Goal: Task Accomplishment & Management: Use online tool/utility

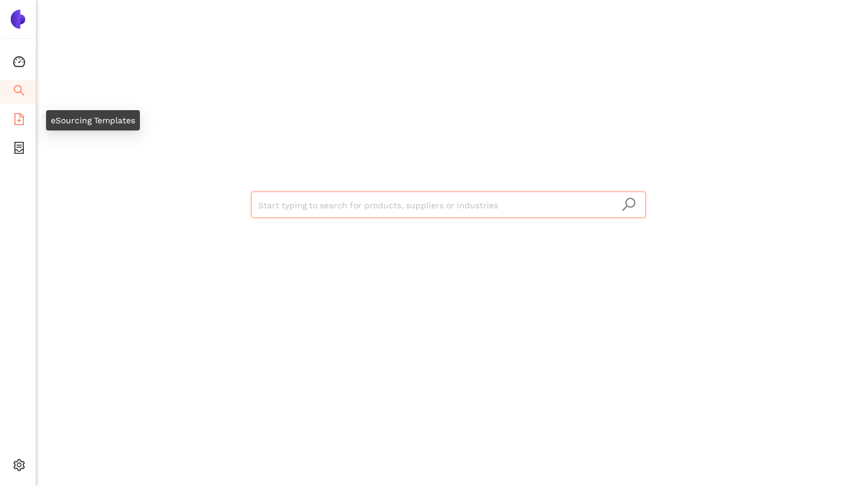
click at [24, 121] on icon "file-add" at bounding box center [19, 119] width 12 height 12
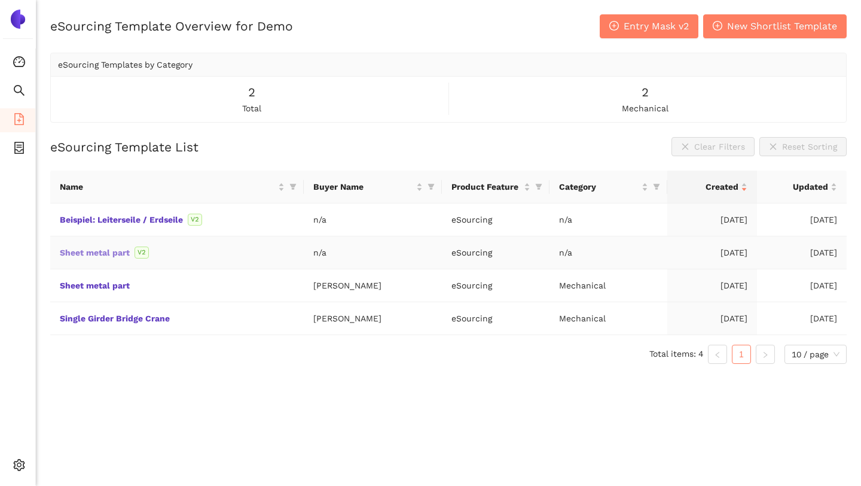
click at [0, 0] on link "Sheet metal part" at bounding box center [0, 0] width 0 height 0
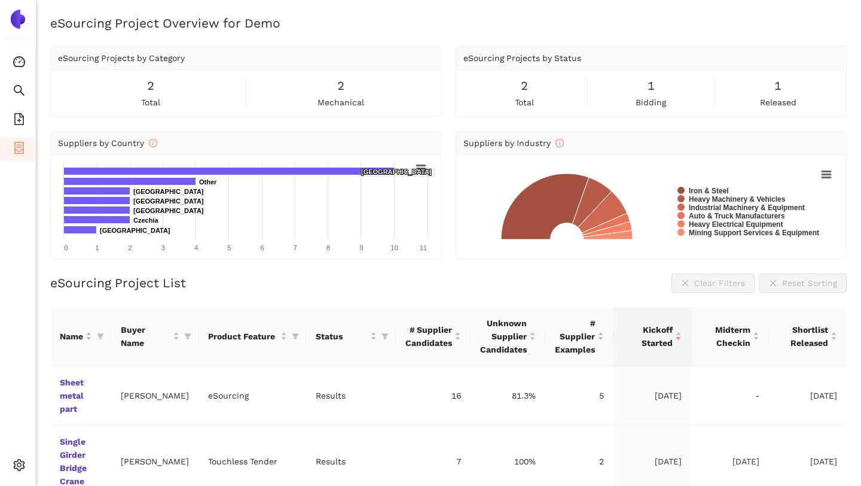
scroll to position [37, 0]
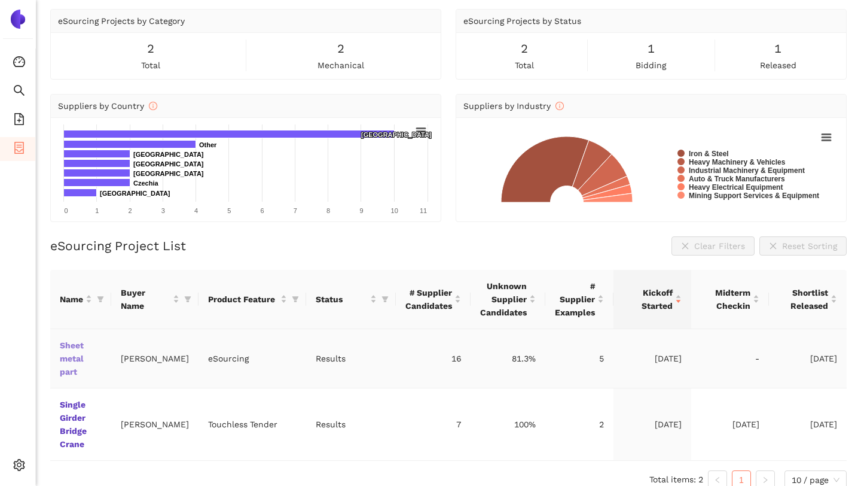
click at [0, 0] on link "Sheet metal part" at bounding box center [0, 0] width 0 height 0
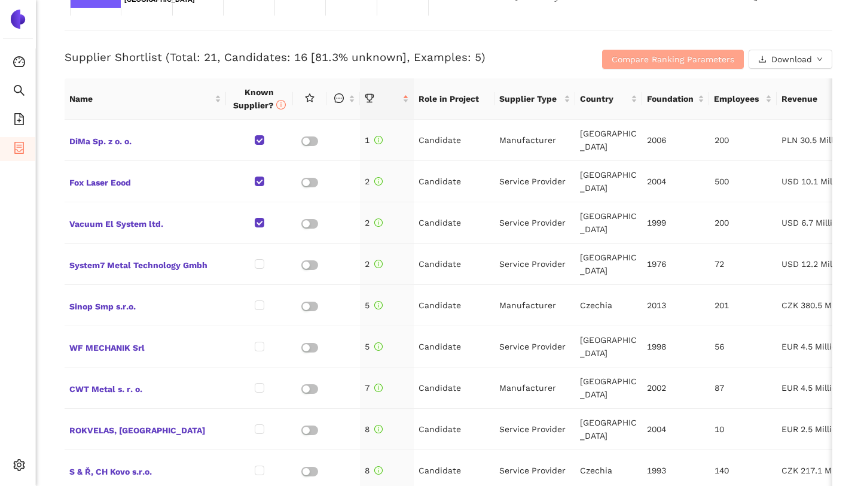
click at [657, 63] on span "Compare Ranking Parameters" at bounding box center [673, 59] width 123 height 13
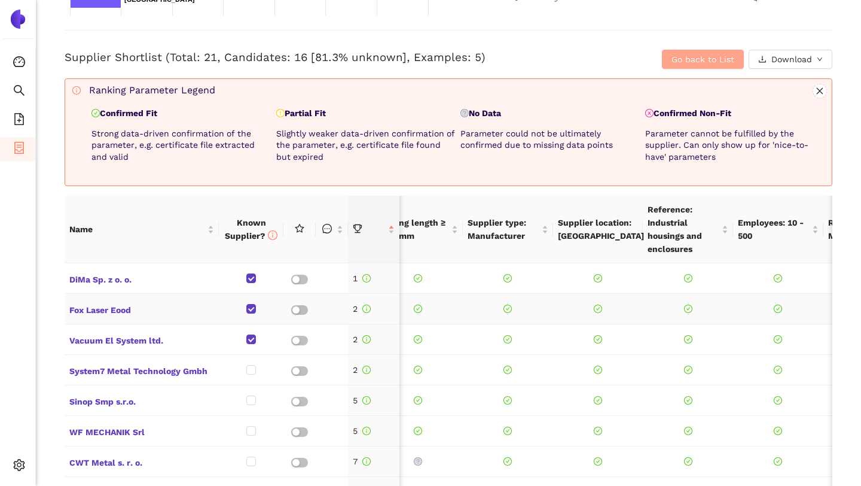
scroll to position [0, 700]
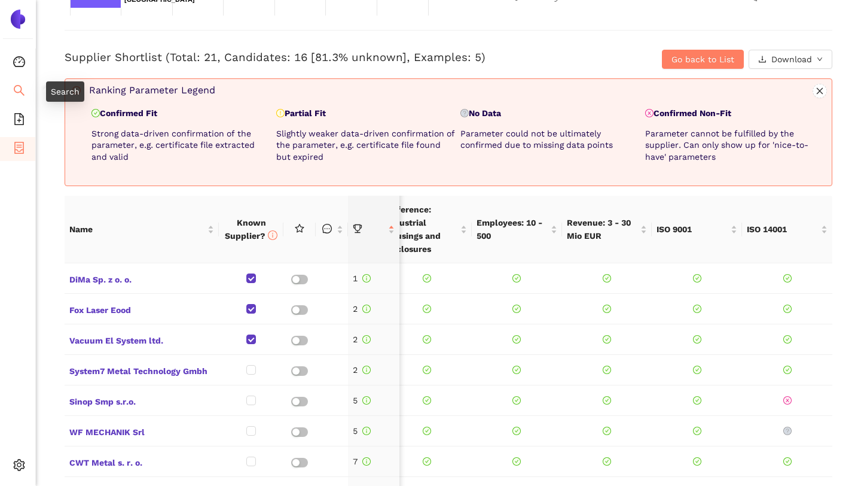
click at [8, 94] on li "Search" at bounding box center [17, 92] width 35 height 24
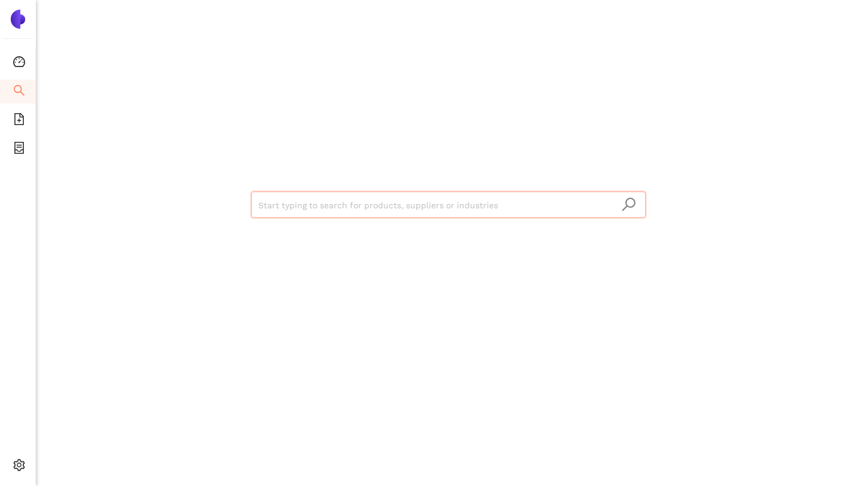
click at [289, 202] on input "search" at bounding box center [448, 205] width 380 height 26
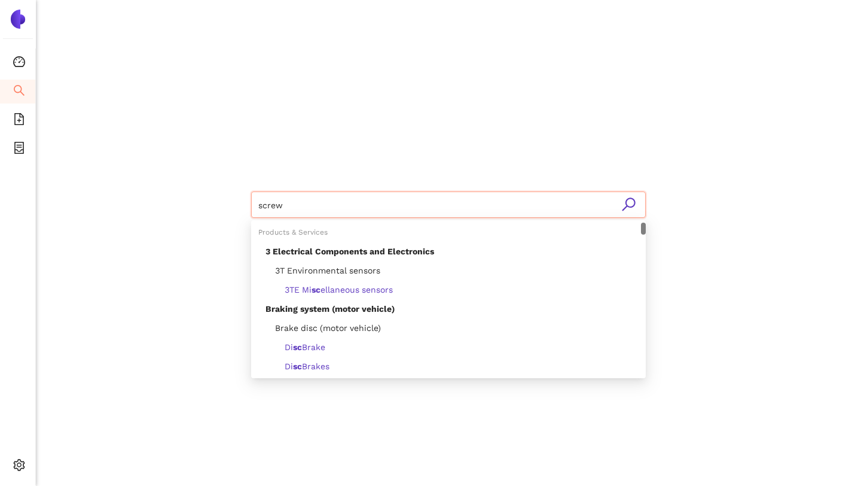
type input "screws"
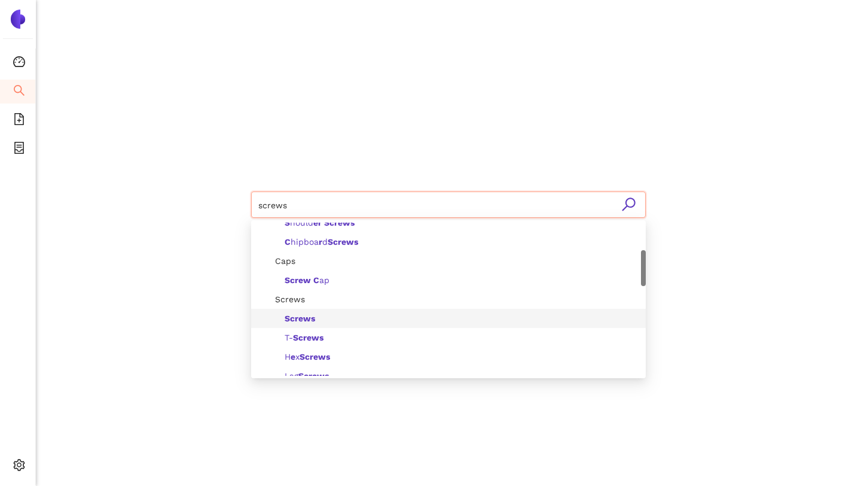
click at [309, 319] on b "Screws" at bounding box center [300, 318] width 30 height 10
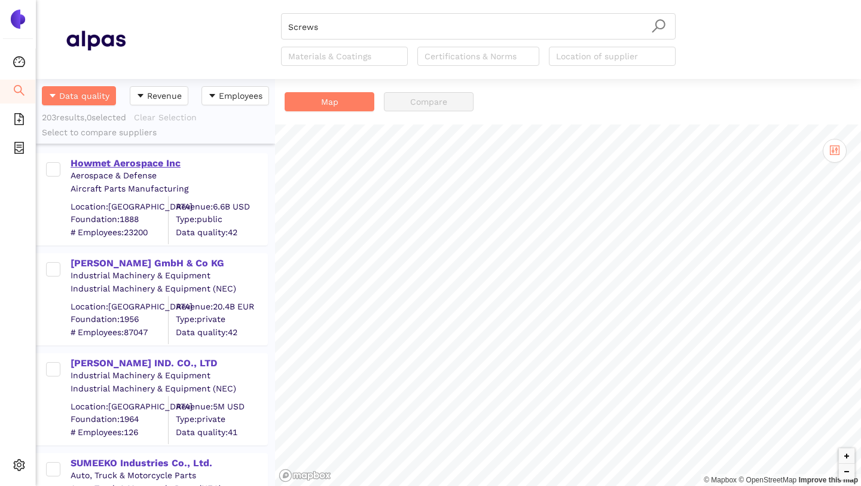
click at [133, 164] on div "Howmet Aerospace Inc" at bounding box center [169, 163] width 196 height 13
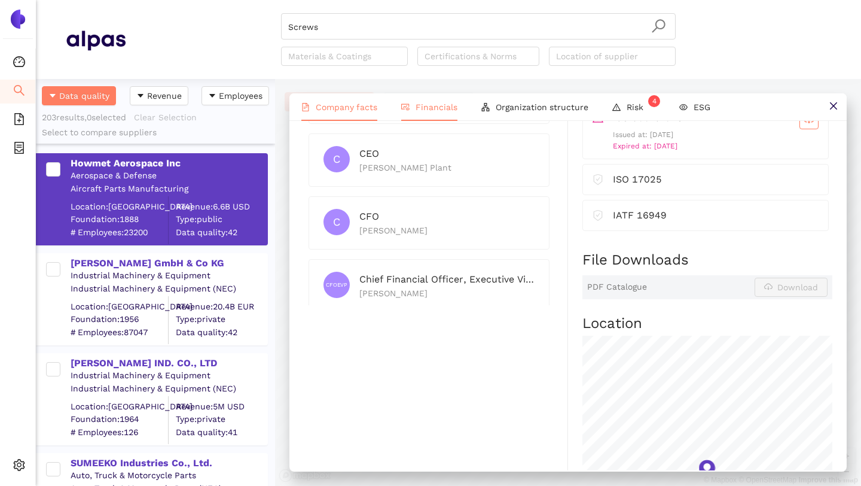
click at [428, 105] on span "Financials" at bounding box center [437, 107] width 42 height 10
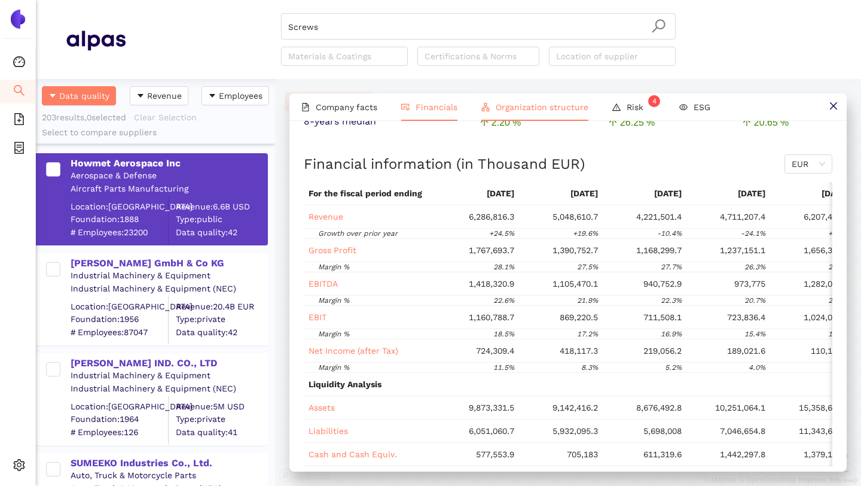
click at [523, 103] on span "Organization structure" at bounding box center [542, 107] width 93 height 10
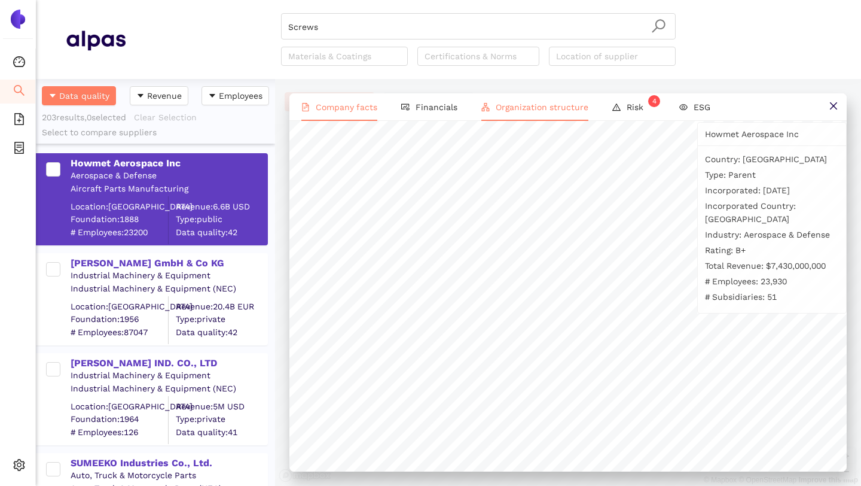
click at [339, 102] on span "Company facts" at bounding box center [347, 107] width 62 height 10
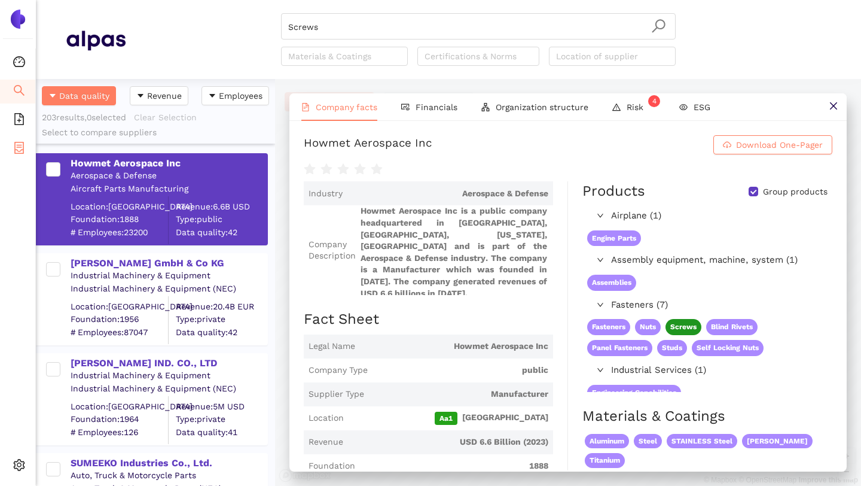
click at [20, 145] on icon "container" at bounding box center [19, 148] width 12 height 12
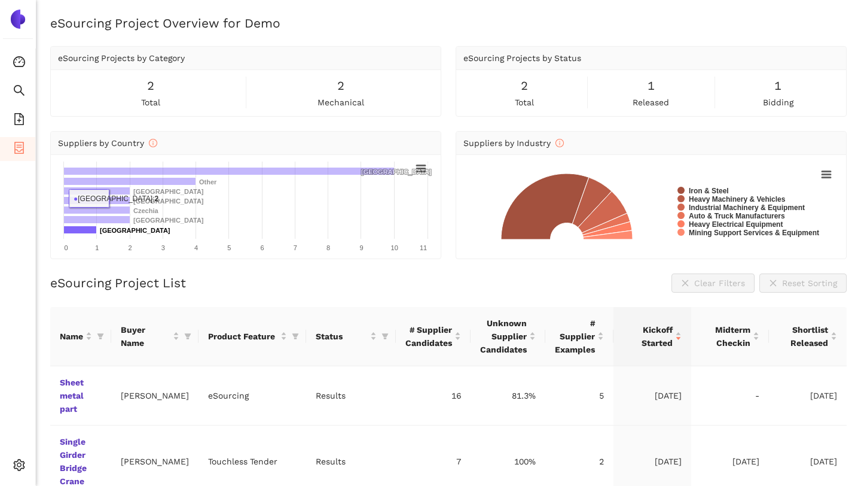
scroll to position [37, 0]
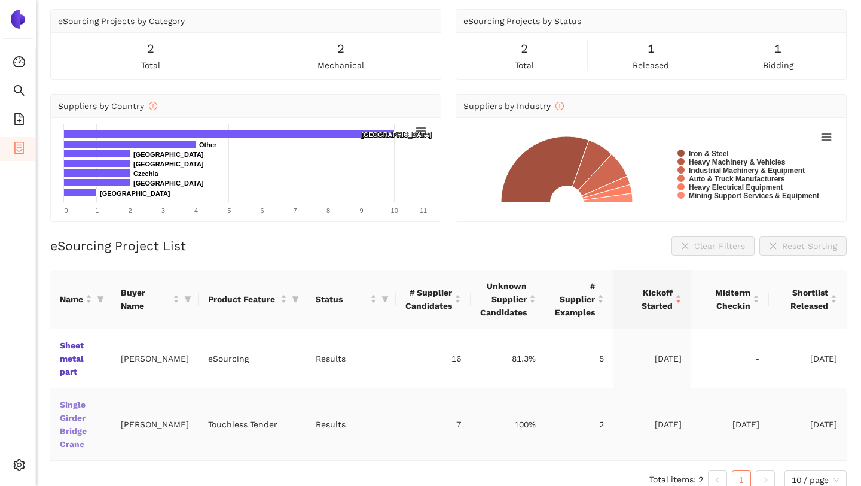
click at [0, 0] on link "Single Girder Bridge Crane" at bounding box center [0, 0] width 0 height 0
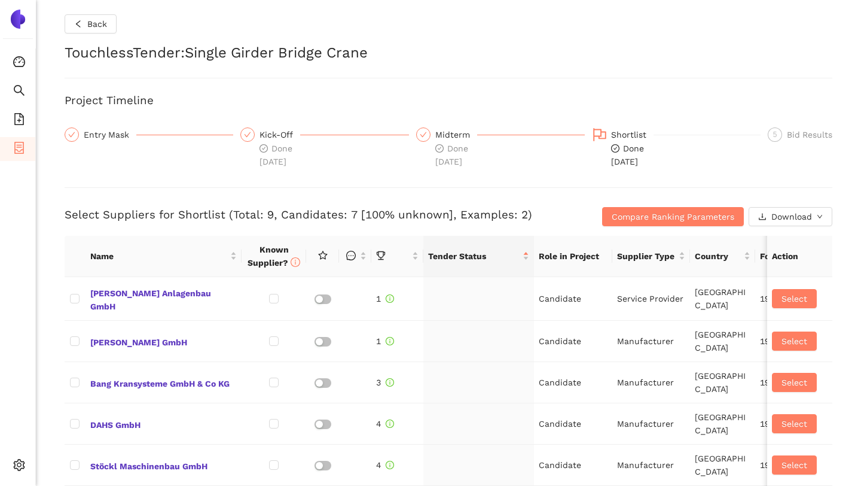
checkbox input "true"
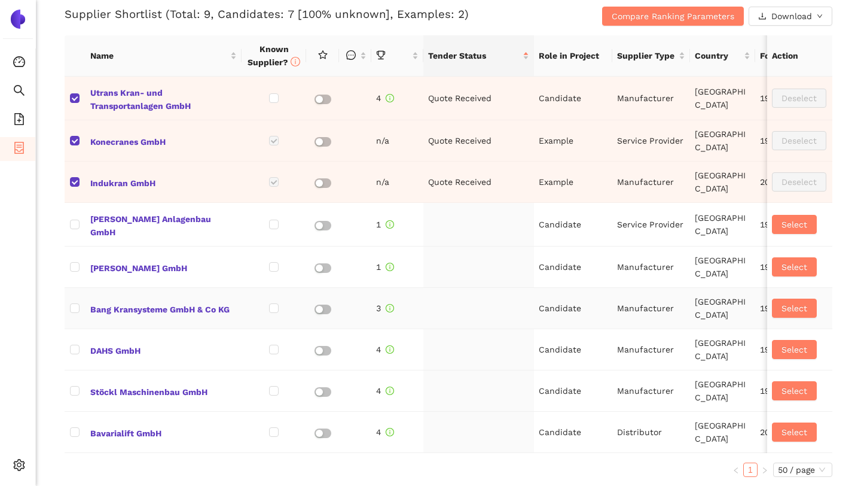
scroll to position [533, 0]
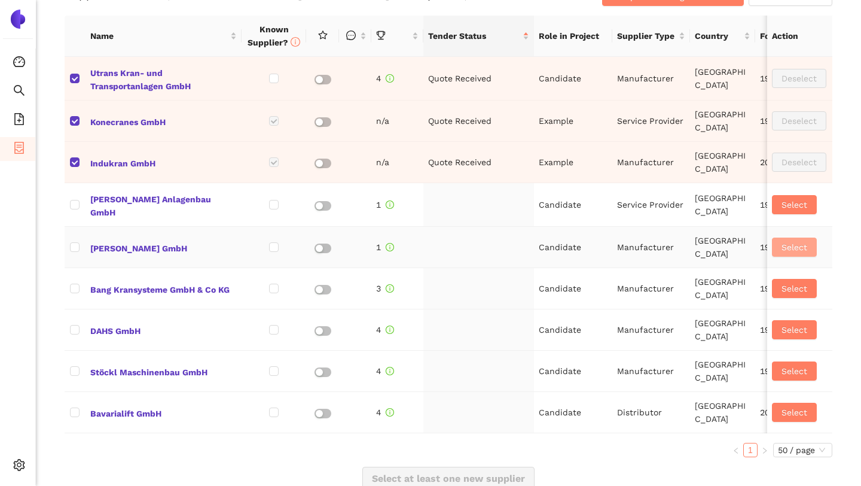
click at [803, 242] on span "Select" at bounding box center [795, 246] width 26 height 13
checkbox input "true"
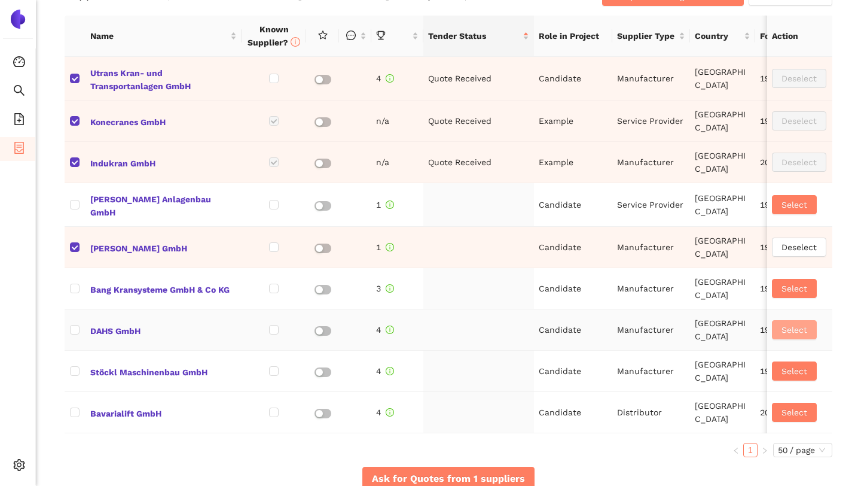
click at [797, 325] on span "Select" at bounding box center [795, 329] width 26 height 13
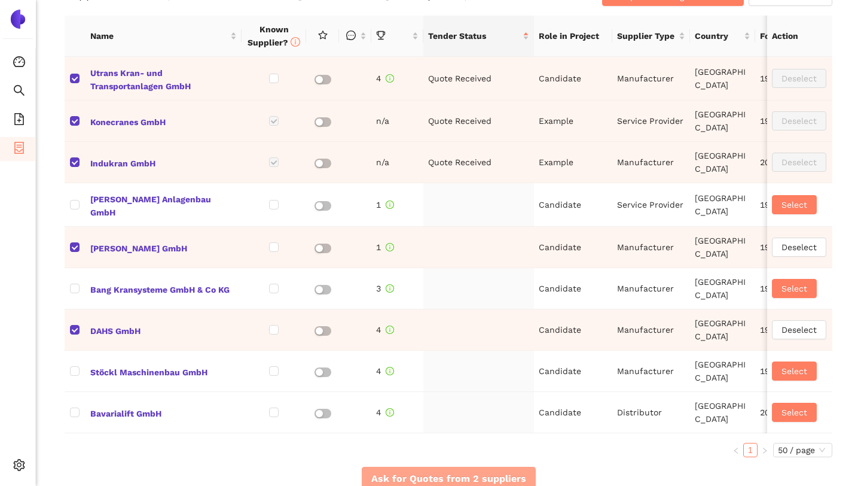
click at [478, 473] on span "Ask for Quotes from 2 suppliers" at bounding box center [448, 478] width 155 height 15
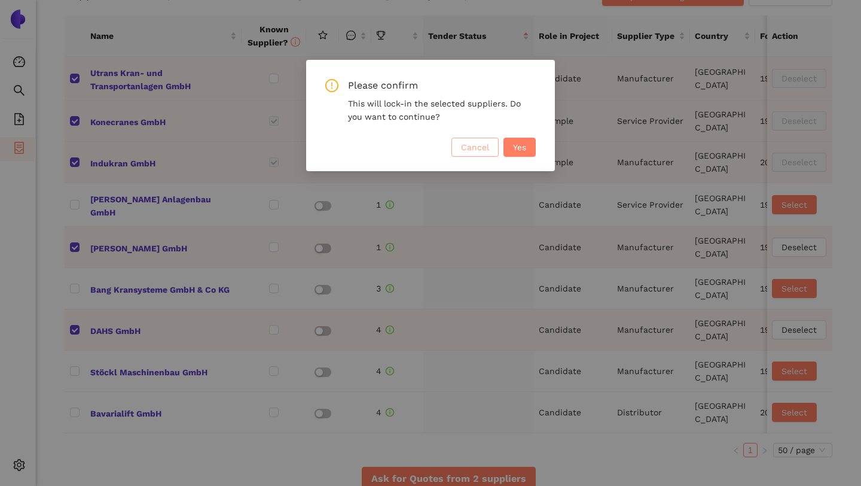
click at [466, 152] on span "Cancel" at bounding box center [475, 147] width 28 height 13
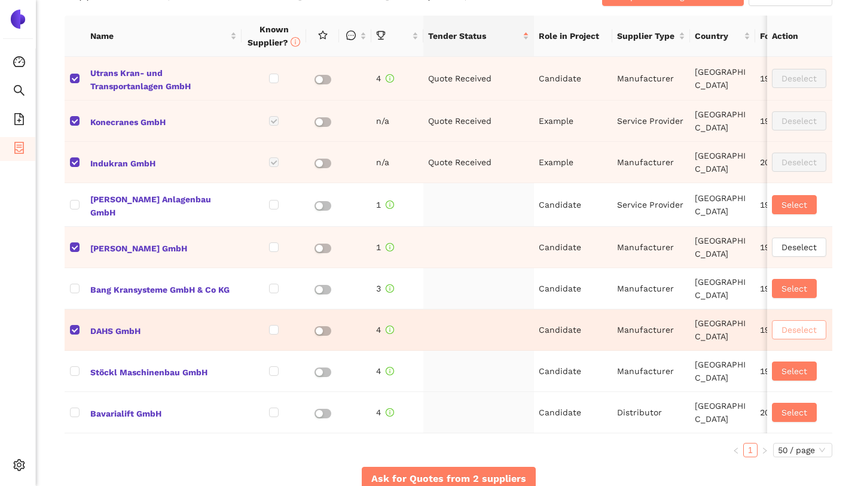
click at [797, 326] on span "Deselect" at bounding box center [799, 329] width 35 height 13
checkbox input "false"
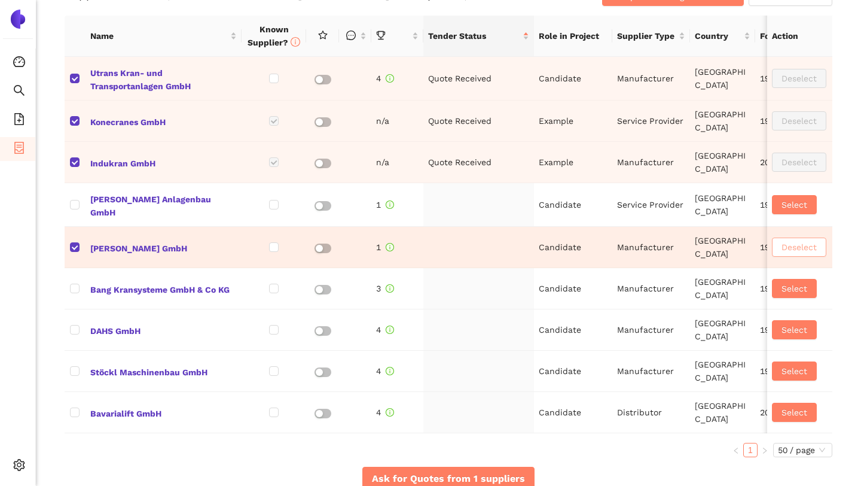
click at [788, 242] on span "Deselect" at bounding box center [799, 246] width 35 height 13
checkbox input "false"
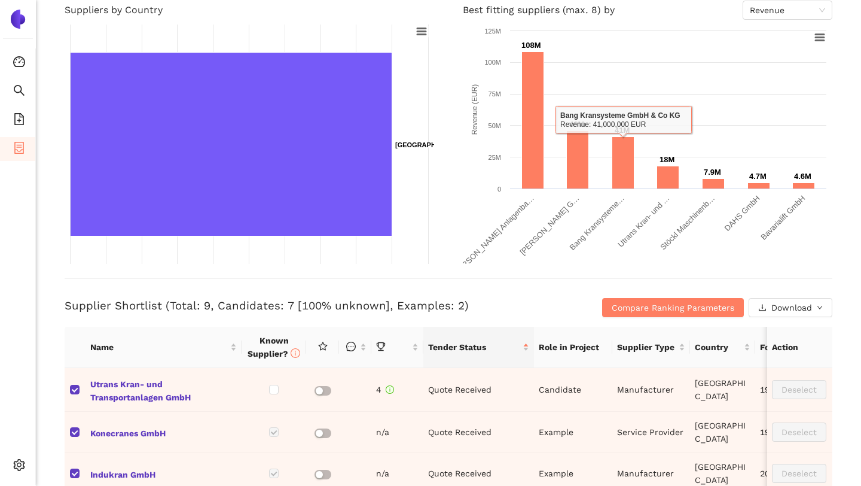
scroll to position [127, 0]
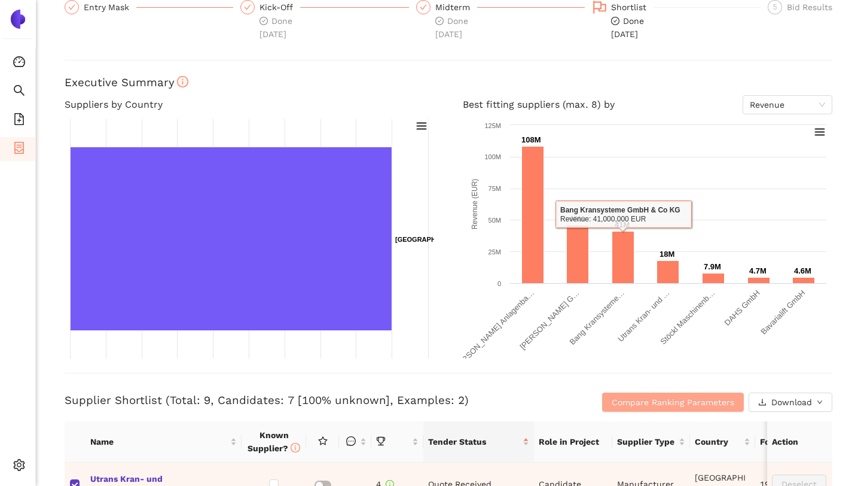
click at [656, 408] on span "Compare Ranking Parameters" at bounding box center [673, 401] width 123 height 13
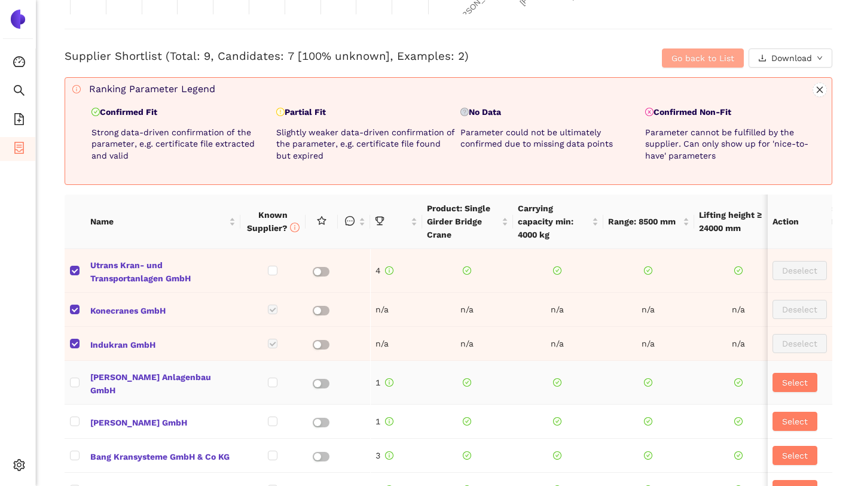
scroll to position [477, 0]
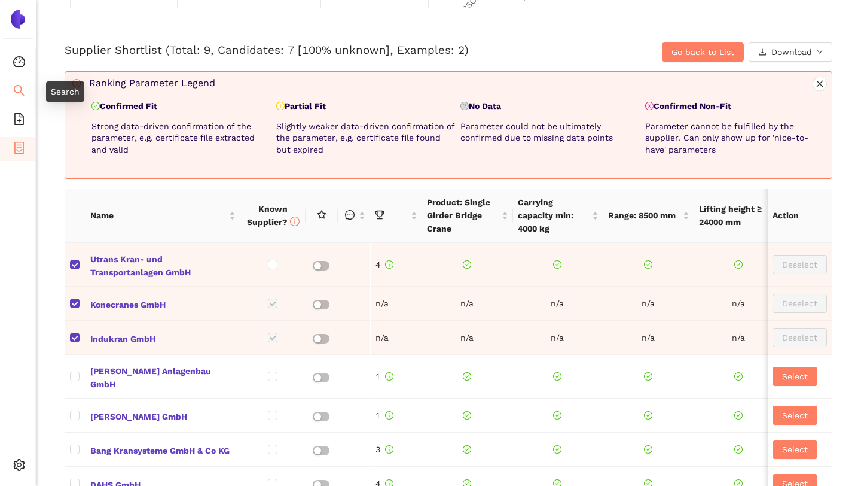
click at [7, 85] on li "Search" at bounding box center [17, 92] width 35 height 24
